Goal: Task Accomplishment & Management: Complete application form

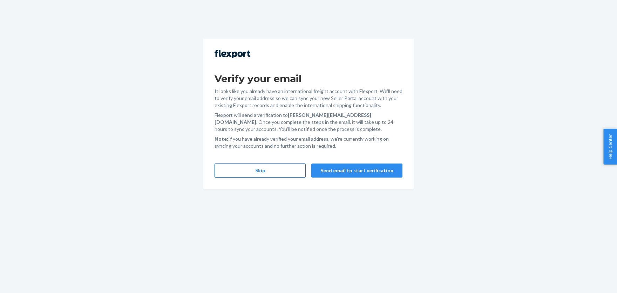
drag, startPoint x: 253, startPoint y: 169, endPoint x: 257, endPoint y: 166, distance: 4.7
click at [257, 166] on button "Skip" at bounding box center [260, 170] width 91 height 14
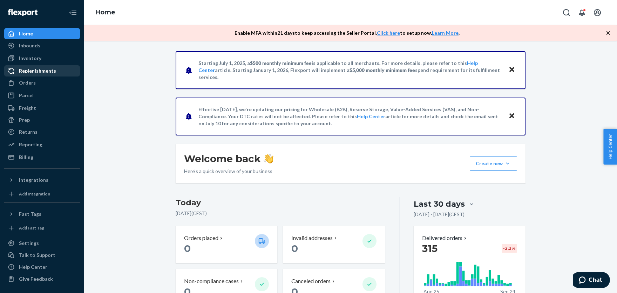
drag, startPoint x: 28, startPoint y: 81, endPoint x: 37, endPoint y: 76, distance: 10.8
click at [28, 81] on div "Orders" at bounding box center [27, 82] width 17 height 7
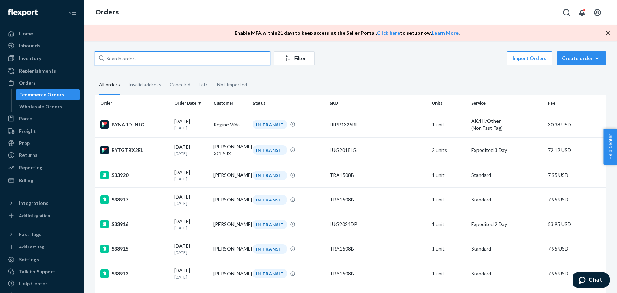
paste input "[PERSON_NAME]"
type input "[PERSON_NAME]"
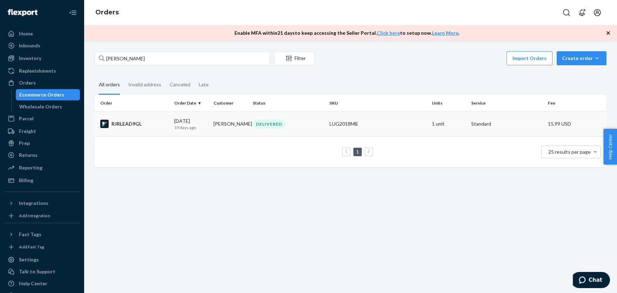
click at [374, 122] on div "LUG2018MB" at bounding box center [378, 123] width 97 height 7
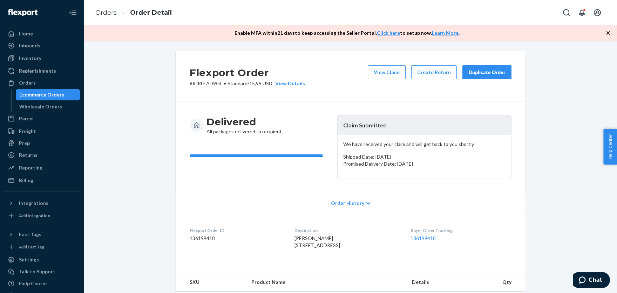
click at [484, 69] on div "Duplicate Order" at bounding box center [486, 72] width 37 height 7
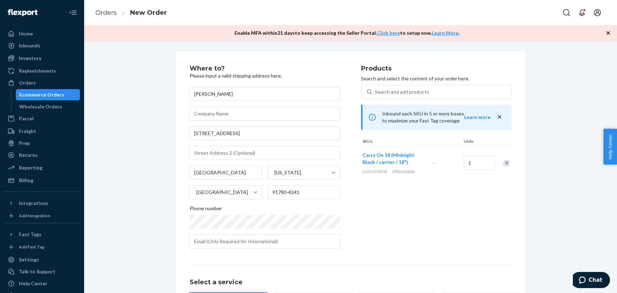
scroll to position [70, 0]
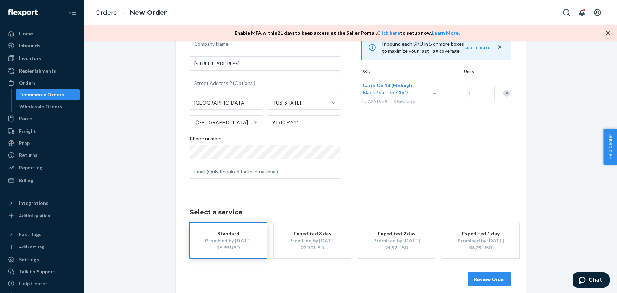
click at [229, 231] on div "Standard" at bounding box center [228, 233] width 56 height 7
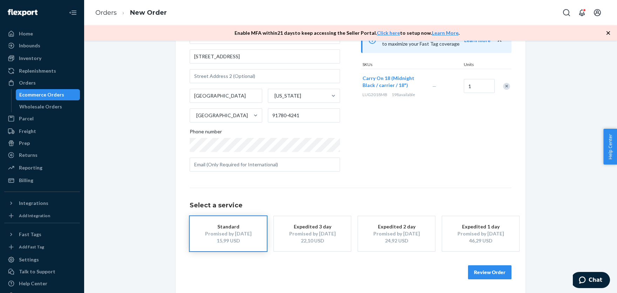
click at [486, 271] on button "Review Order" at bounding box center [489, 272] width 43 height 14
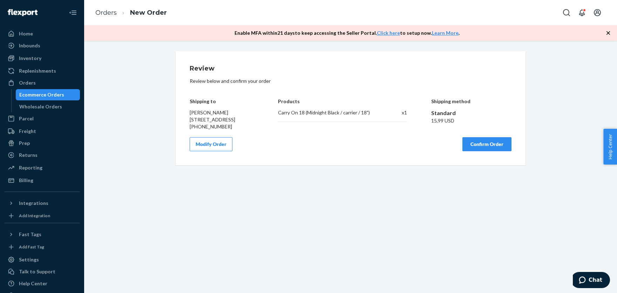
click at [482, 151] on button "Confirm Order" at bounding box center [486, 144] width 49 height 14
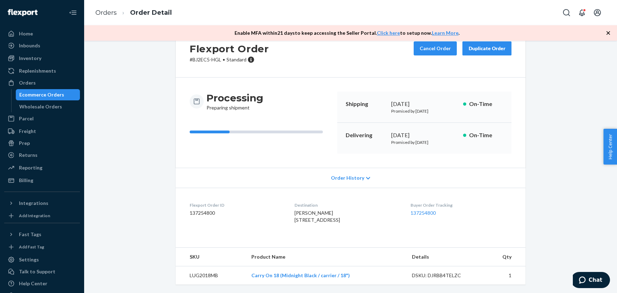
scroll to position [38, 0]
click at [295, 210] on span "[PERSON_NAME] [STREET_ADDRESS]" at bounding box center [317, 216] width 46 height 13
